Goal: Task Accomplishment & Management: Use online tool/utility

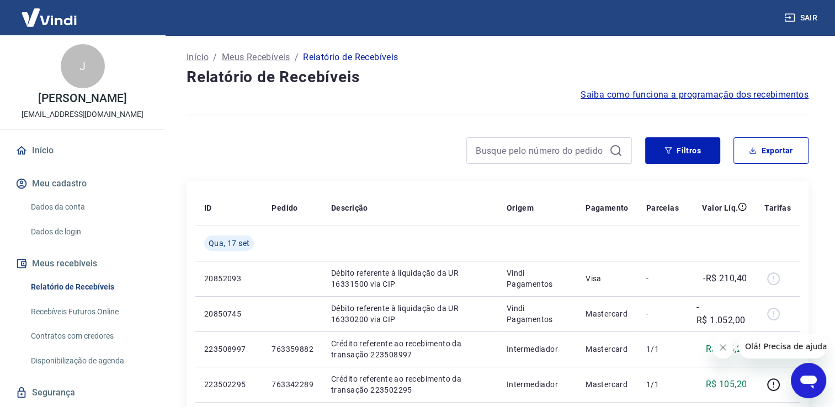
click at [104, 323] on link "Recebíveis Futuros Online" at bounding box center [88, 312] width 125 height 23
